Goal: Task Accomplishment & Management: Manage account settings

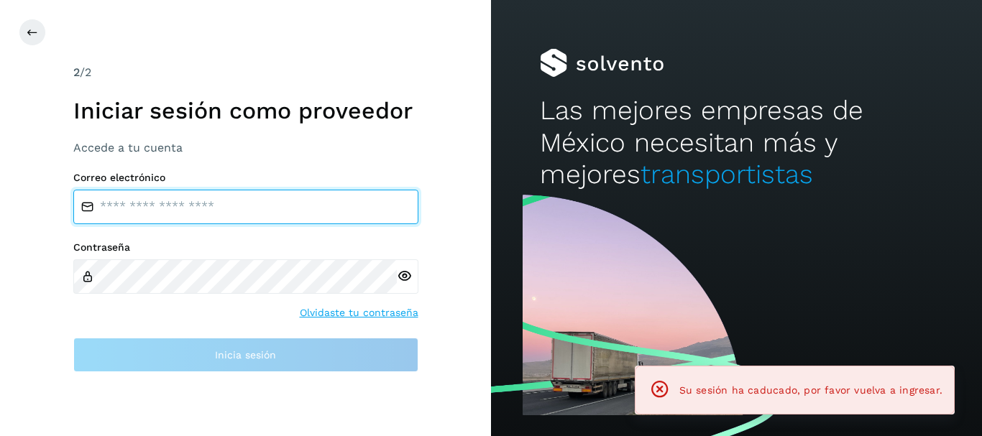
click at [274, 218] on input "email" at bounding box center [245, 207] width 345 height 34
type input "**********"
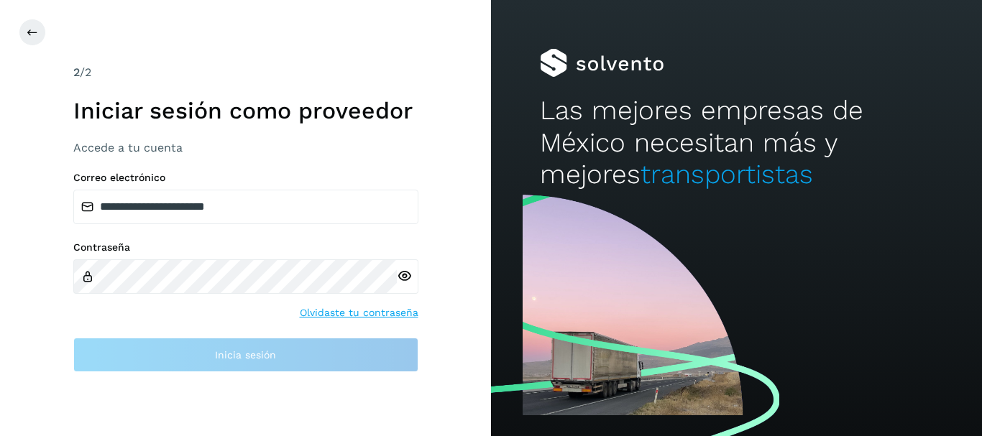
click at [406, 274] on icon at bounding box center [404, 276] width 15 height 15
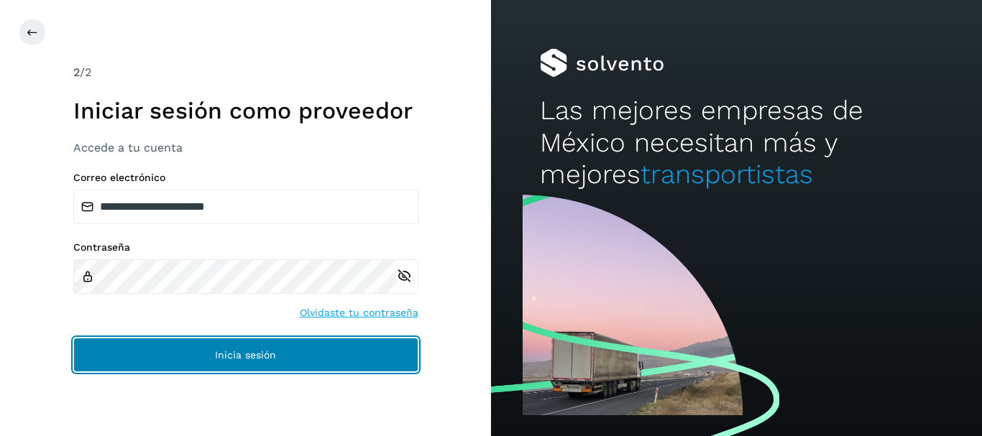
click at [272, 365] on button "Inicia sesión" at bounding box center [245, 355] width 345 height 34
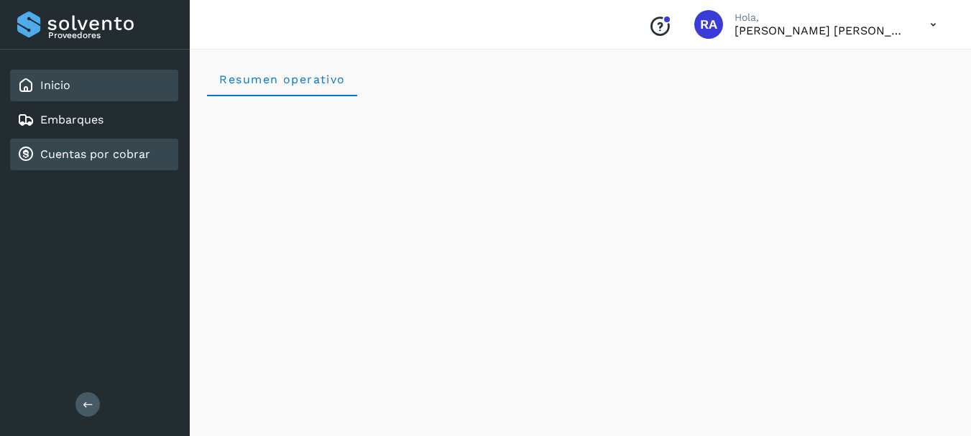
click at [78, 152] on link "Cuentas por cobrar" at bounding box center [95, 154] width 110 height 14
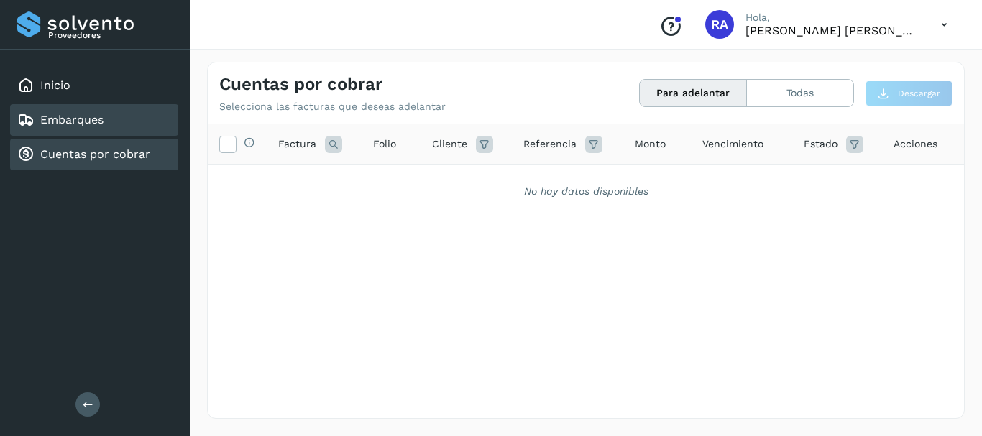
click at [98, 121] on link "Embarques" at bounding box center [71, 120] width 63 height 14
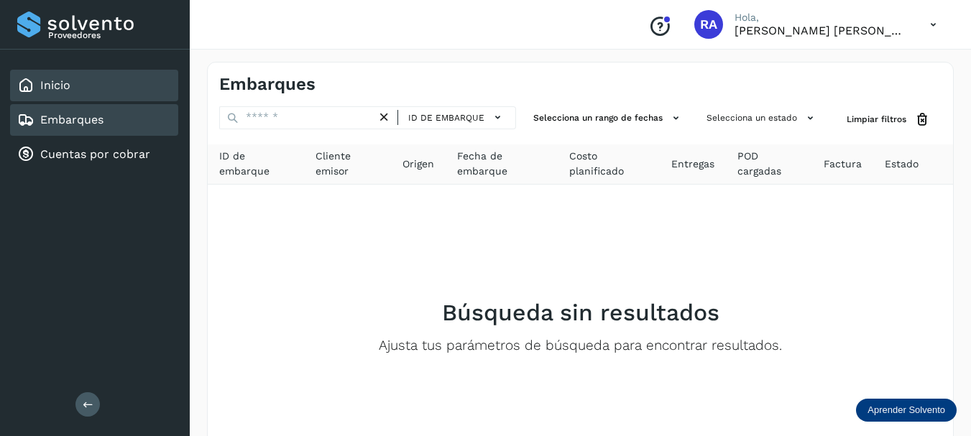
click at [77, 86] on div "Inicio" at bounding box center [94, 86] width 168 height 32
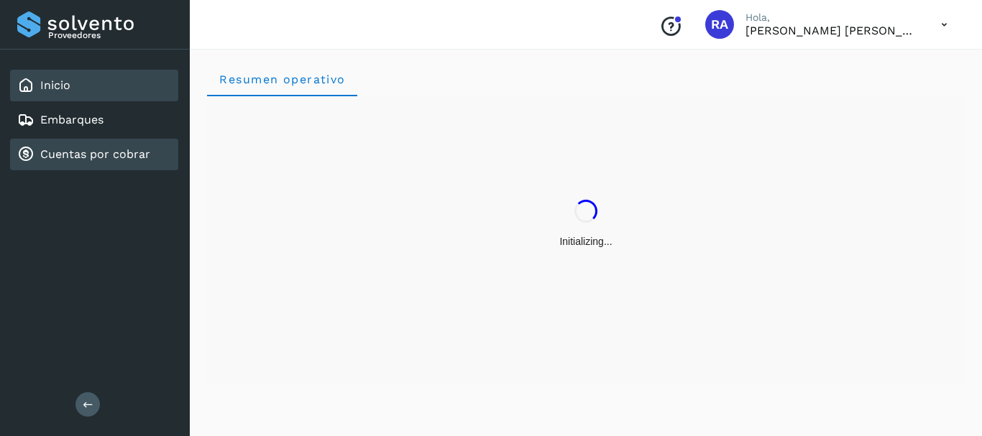
click at [129, 151] on link "Cuentas por cobrar" at bounding box center [95, 154] width 110 height 14
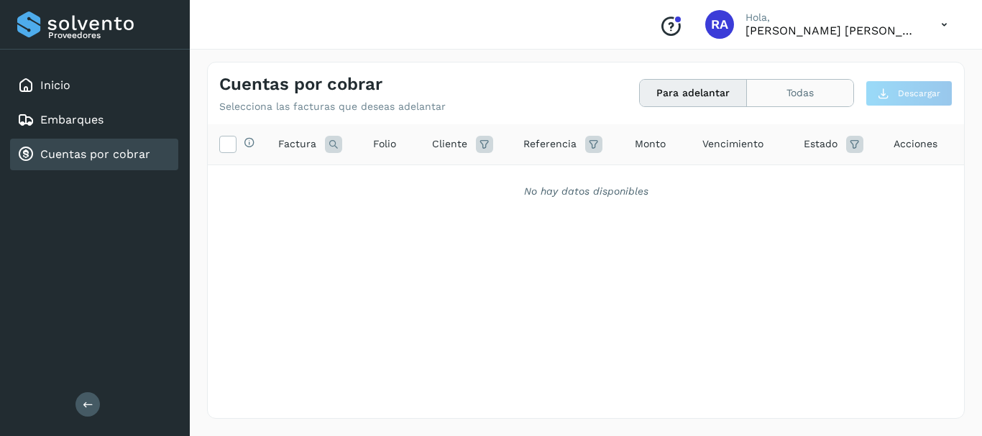
click at [783, 96] on button "Todas" at bounding box center [800, 93] width 106 height 27
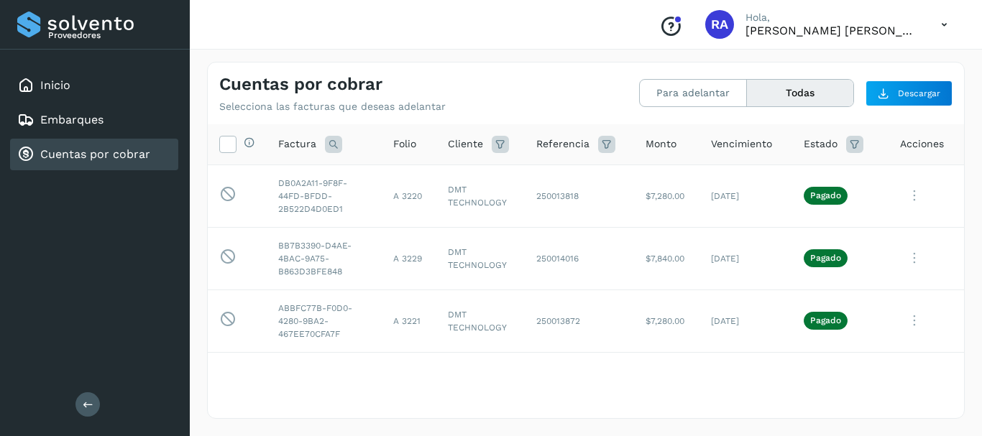
click at [846, 149] on icon at bounding box center [854, 144] width 17 height 17
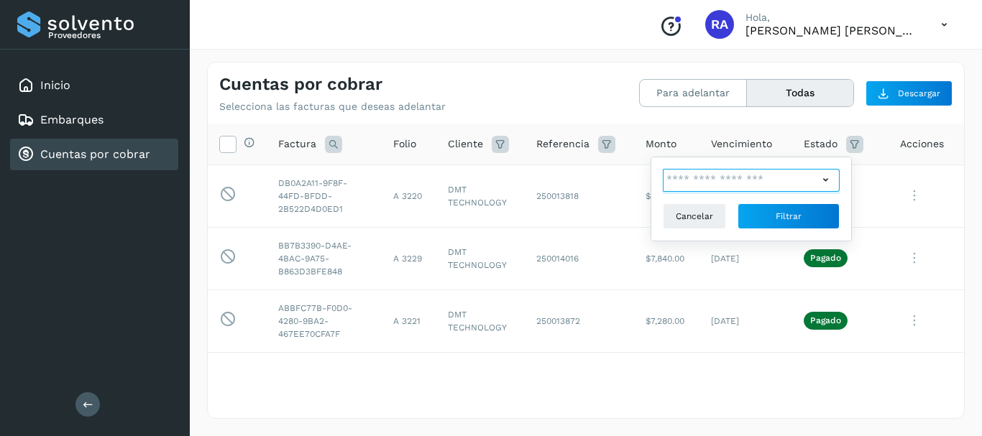
click at [788, 183] on input "text" at bounding box center [740, 180] width 155 height 23
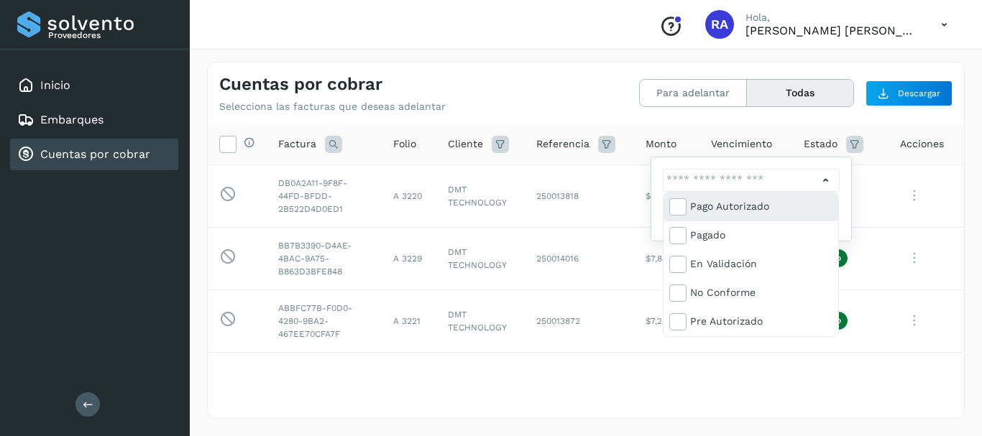
click at [760, 221] on div "Pago Autorizado" at bounding box center [750, 235] width 175 height 29
type input "**********"
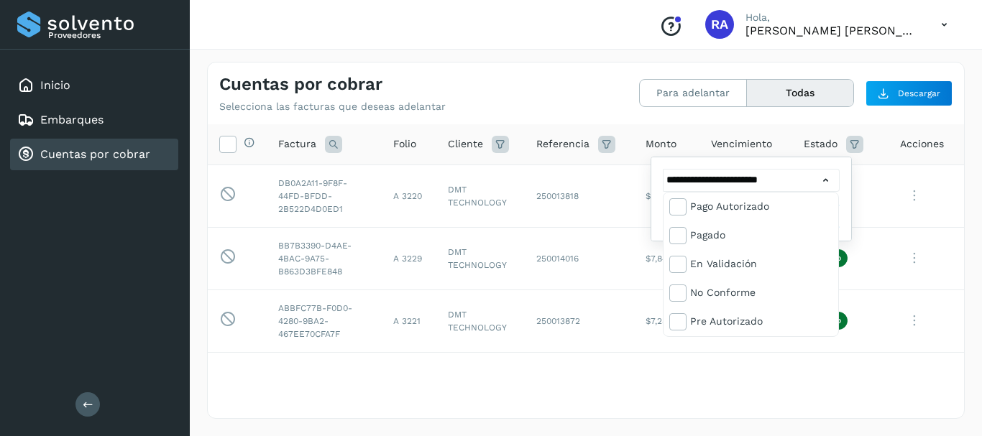
click at [884, 63] on div at bounding box center [491, 218] width 982 height 436
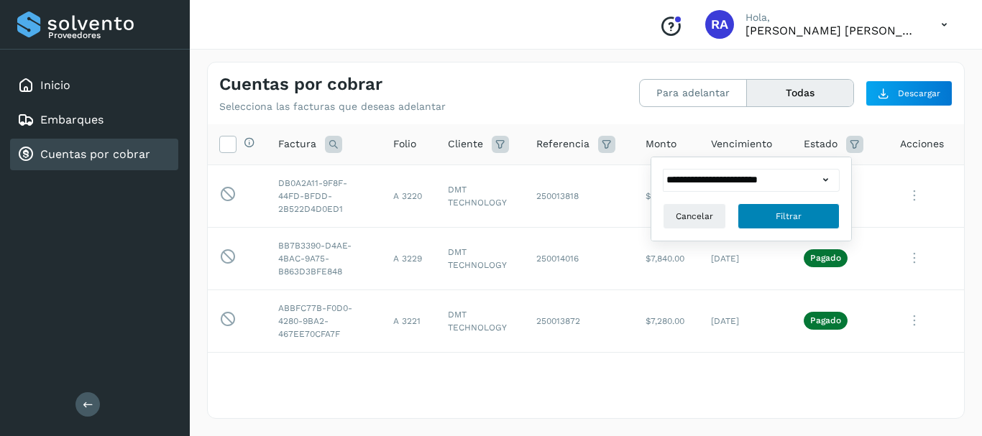
click at [791, 228] on button "Filtrar" at bounding box center [788, 216] width 102 height 26
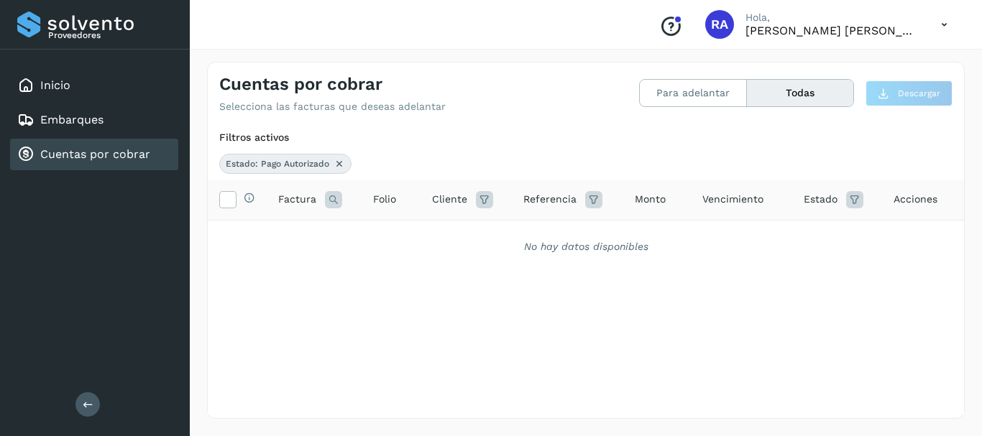
click at [846, 196] on icon at bounding box center [854, 199] width 17 height 17
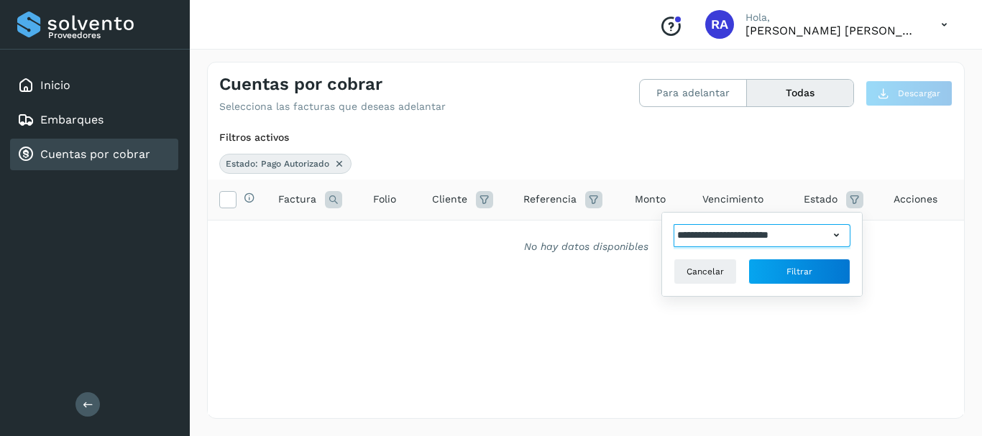
click at [818, 235] on input "**********" at bounding box center [750, 235] width 155 height 23
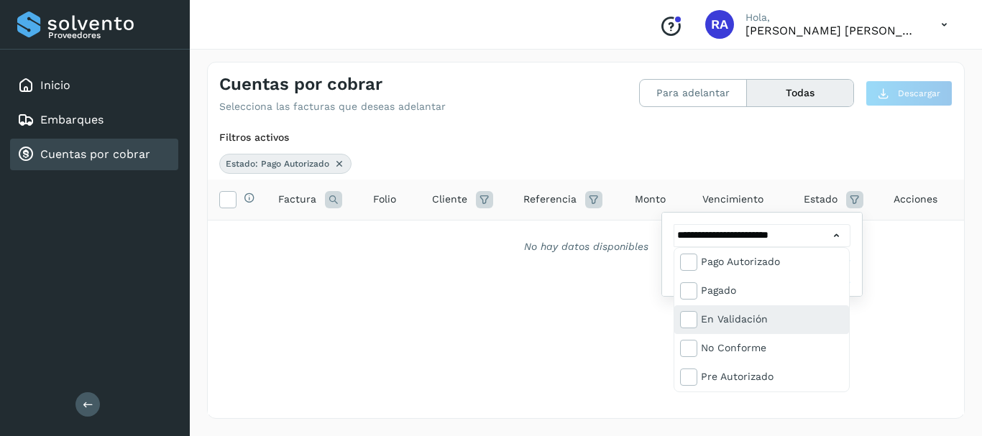
click at [825, 320] on div "En validación" at bounding box center [772, 319] width 142 height 16
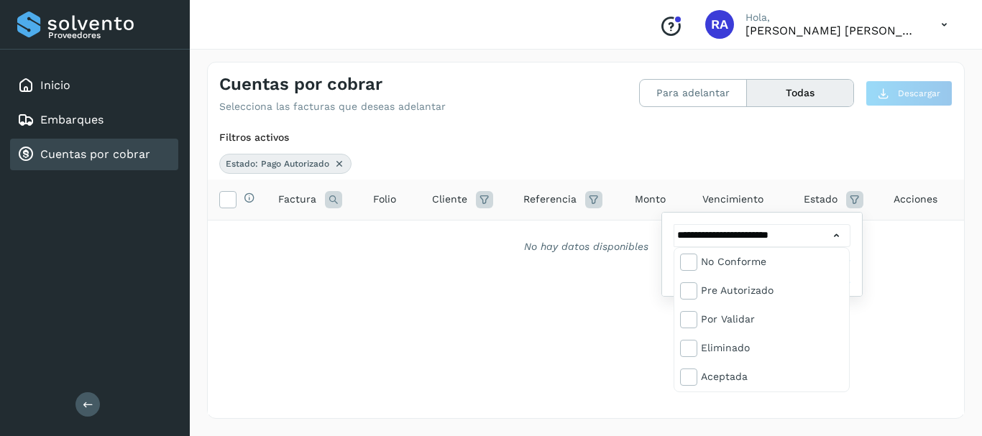
scroll to position [83, 0]
click at [736, 308] on div "Pre Autorizado" at bounding box center [761, 322] width 175 height 29
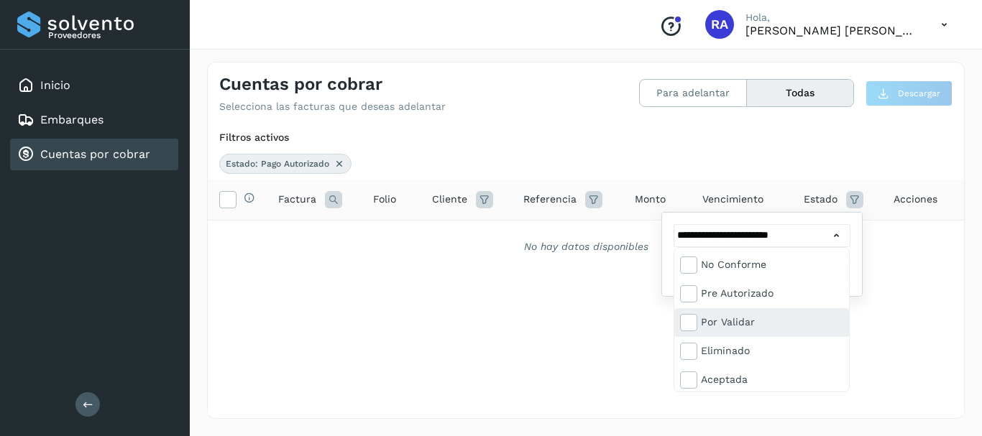
click at [740, 322] on div "Por validar" at bounding box center [772, 322] width 142 height 16
type input "**********"
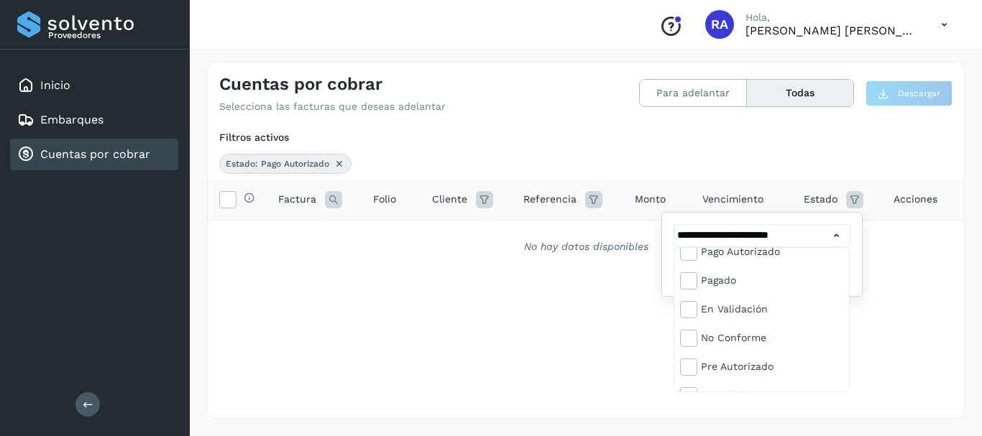
scroll to position [0, 0]
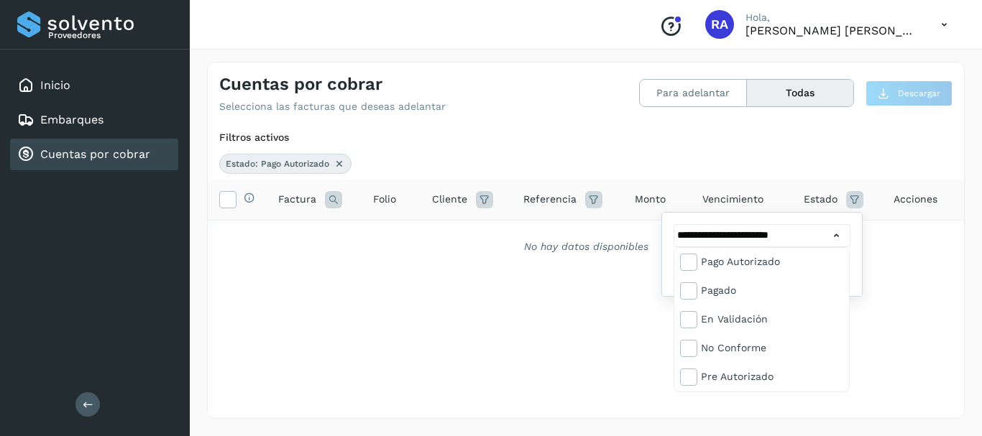
click at [916, 308] on div at bounding box center [491, 218] width 982 height 436
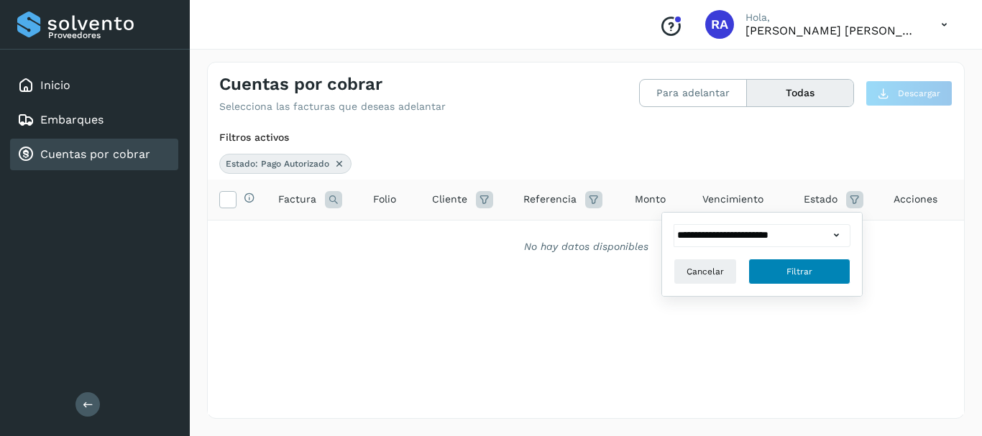
click at [802, 267] on span "Filtrar" at bounding box center [799, 271] width 26 height 13
